Goal: Information Seeking & Learning: Learn about a topic

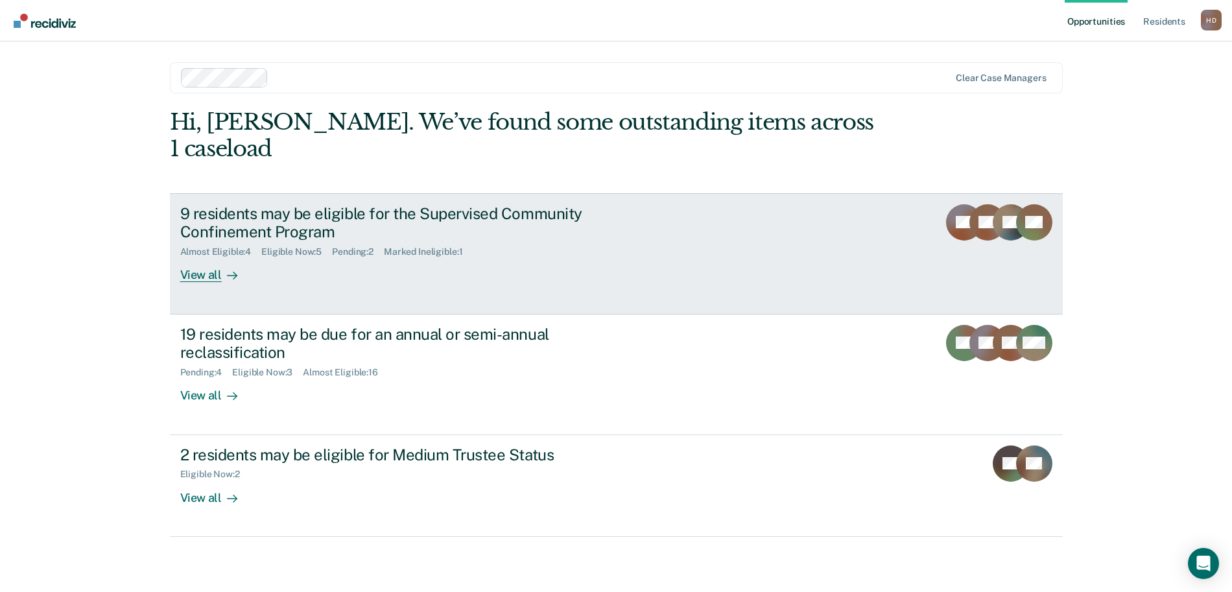
click at [222, 268] on div at bounding box center [230, 275] width 16 height 15
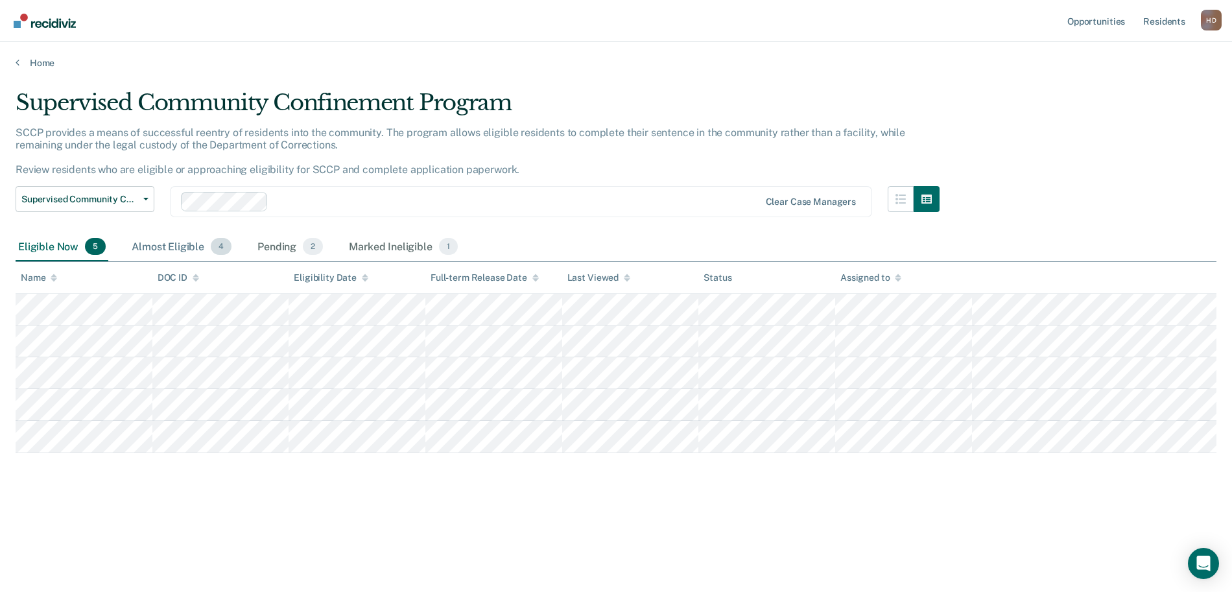
click at [165, 243] on div "Almost Eligible 4" at bounding box center [181, 247] width 105 height 29
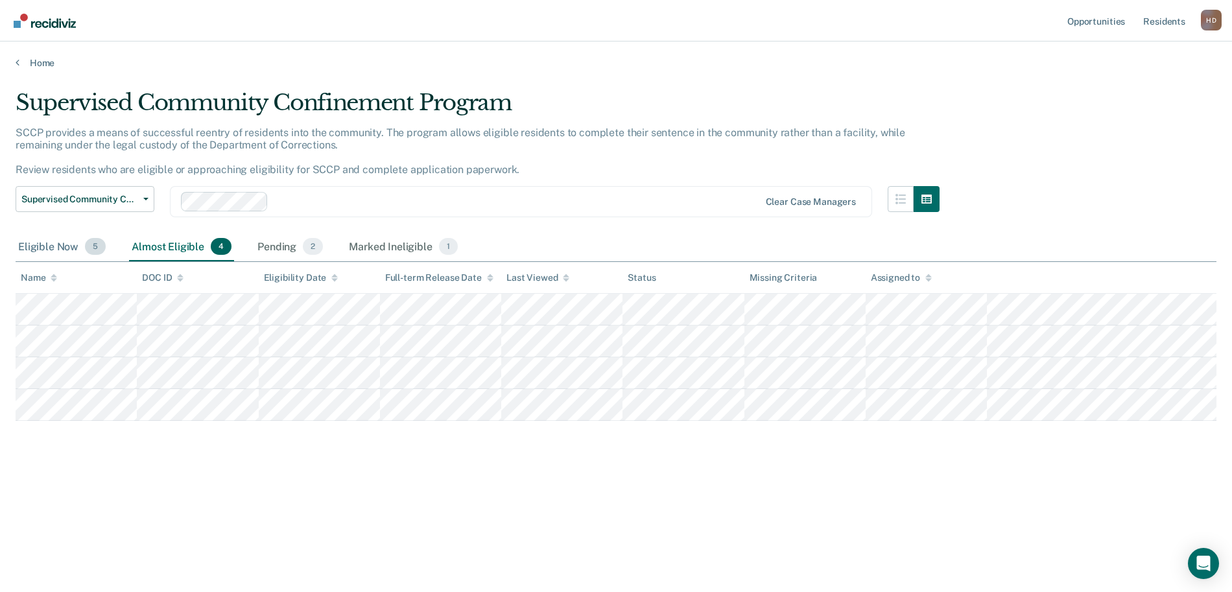
click at [59, 251] on div "Eligible Now 5" at bounding box center [62, 247] width 93 height 29
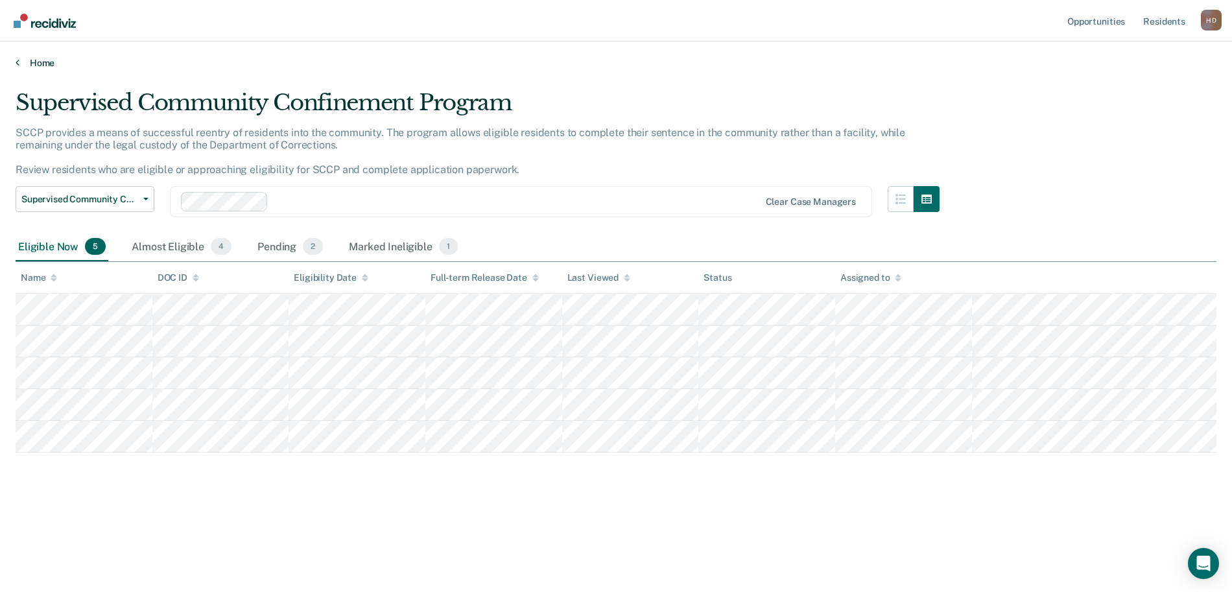
click at [27, 61] on link "Home" at bounding box center [616, 63] width 1201 height 12
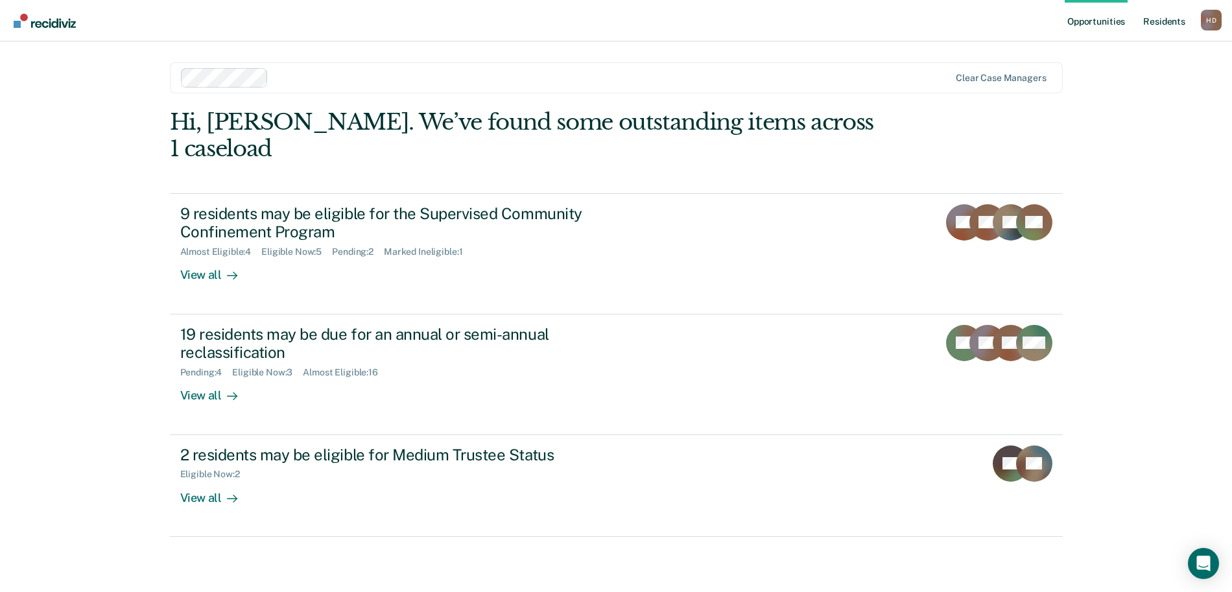
click at [1157, 23] on link "Resident s" at bounding box center [1164, 20] width 47 height 41
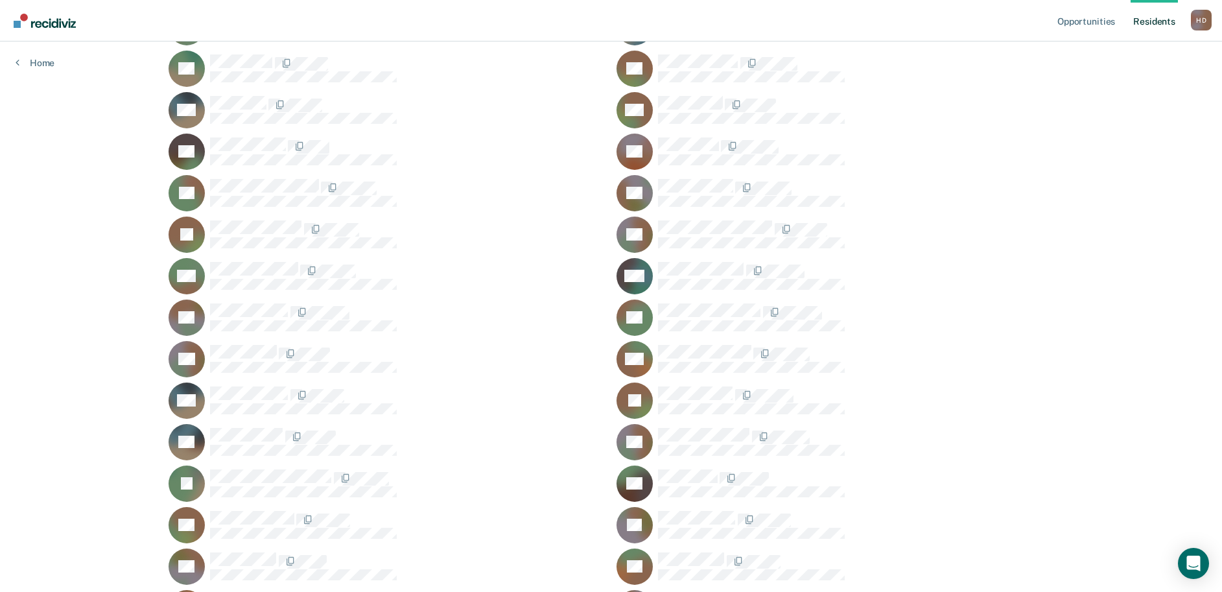
scroll to position [1765, 0]
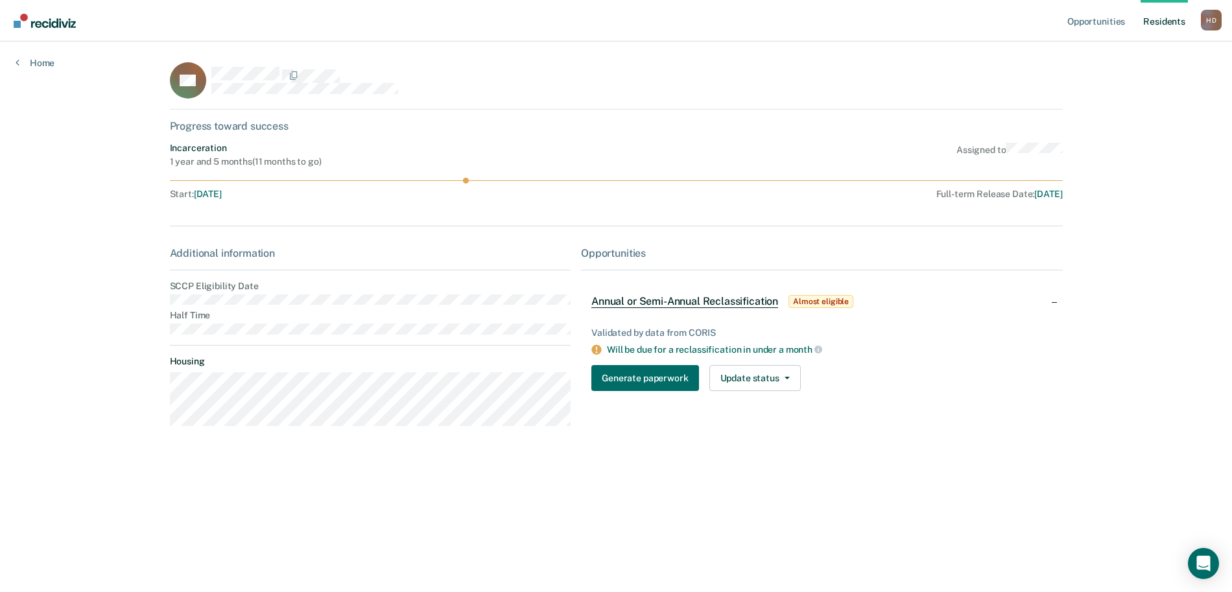
click at [51, 69] on div "Opportunities Resident s [PERSON_NAME] Profile How it works Log Out Home EV Pro…" at bounding box center [616, 296] width 1232 height 592
click at [50, 66] on link "Home" at bounding box center [35, 63] width 39 height 12
